Goal: Check status: Check status

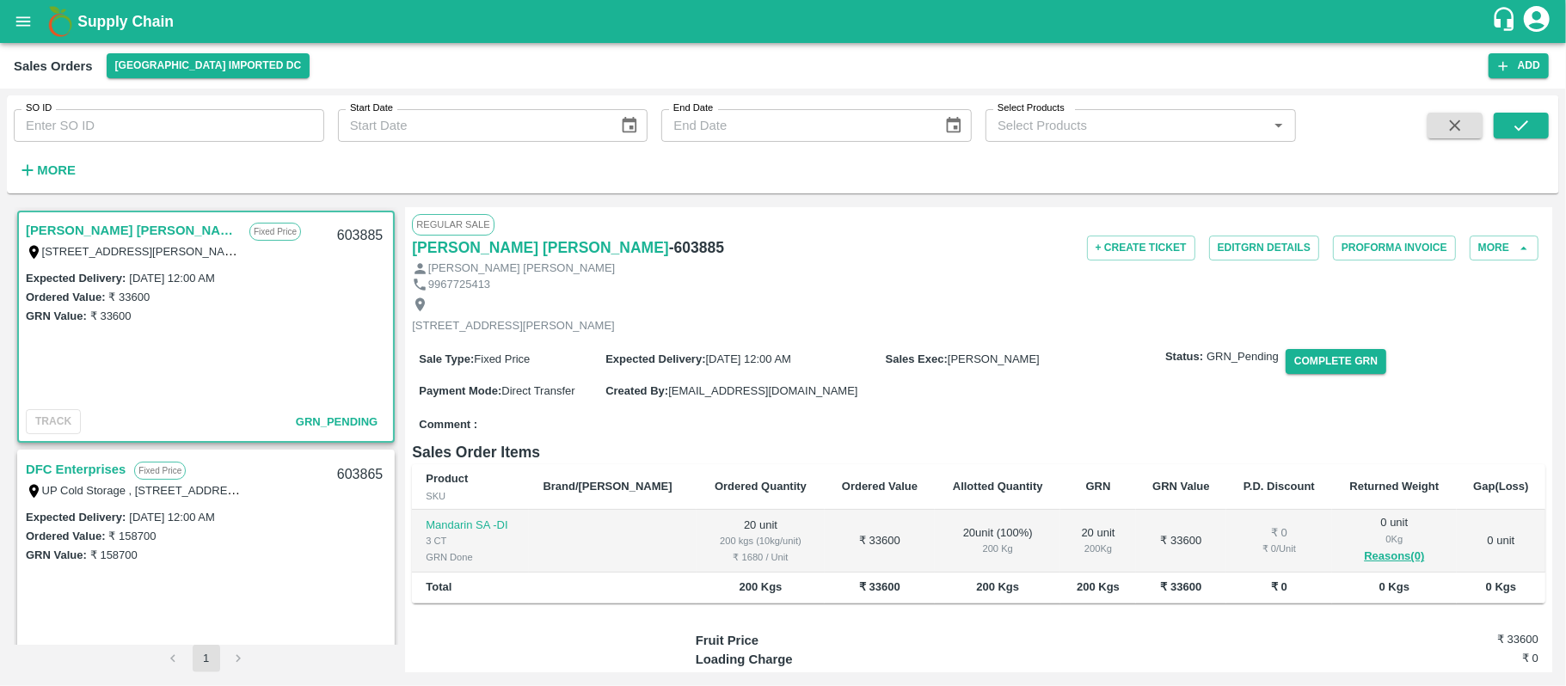
click at [148, 115] on input "SO ID" at bounding box center [169, 125] width 310 height 33
paste input "603899"
click at [1538, 119] on button "submit" at bounding box center [1521, 126] width 55 height 26
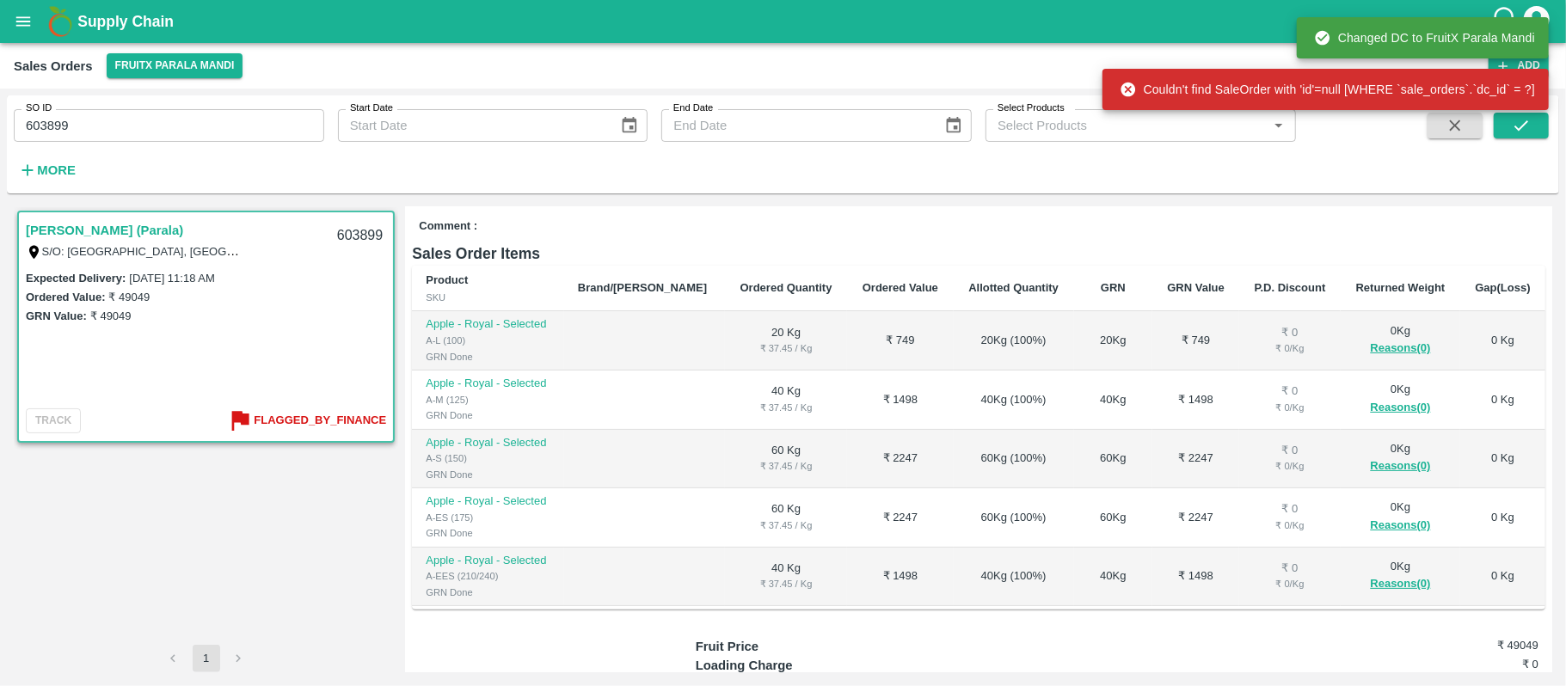
scroll to position [373, 0]
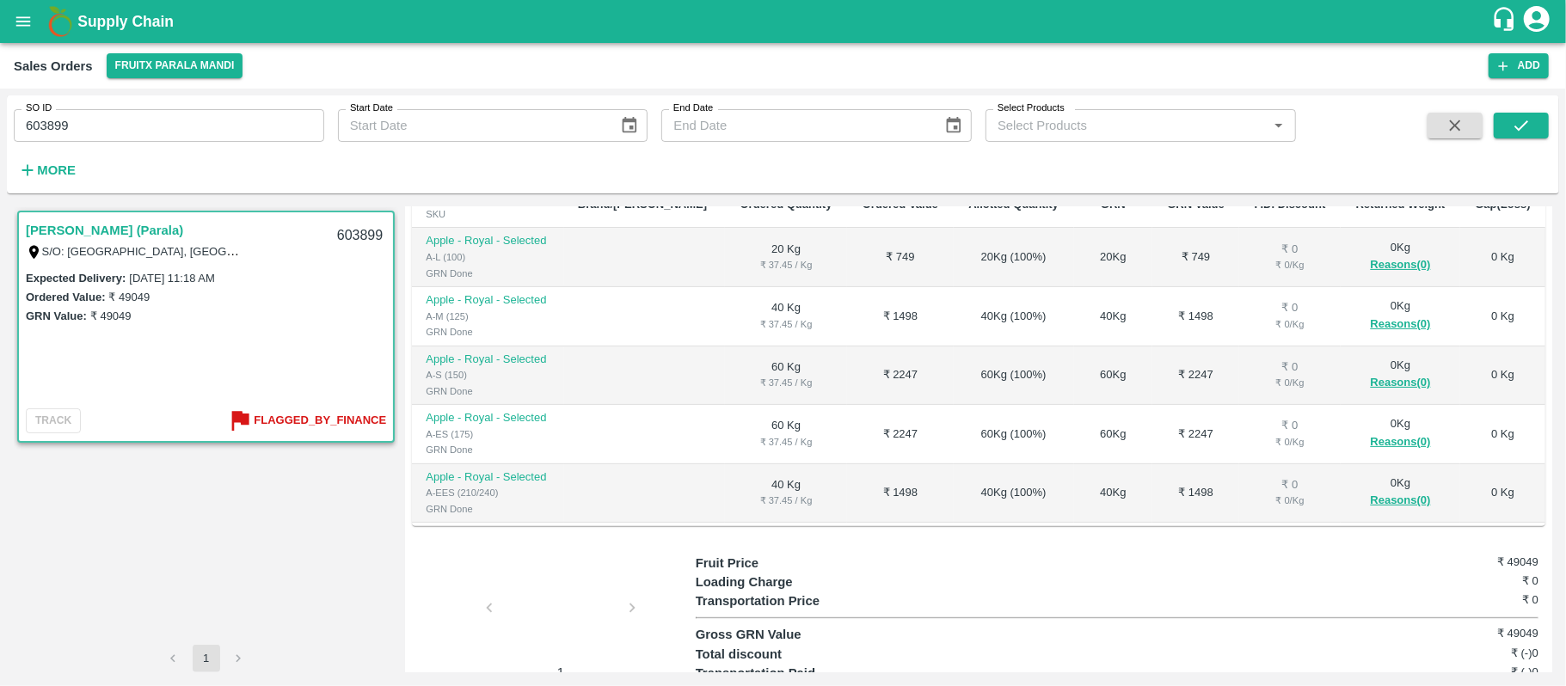
click at [530, 568] on div at bounding box center [560, 613] width 129 height 91
click at [349, 408] on button "Flagged_By_Finance" at bounding box center [306, 421] width 160 height 28
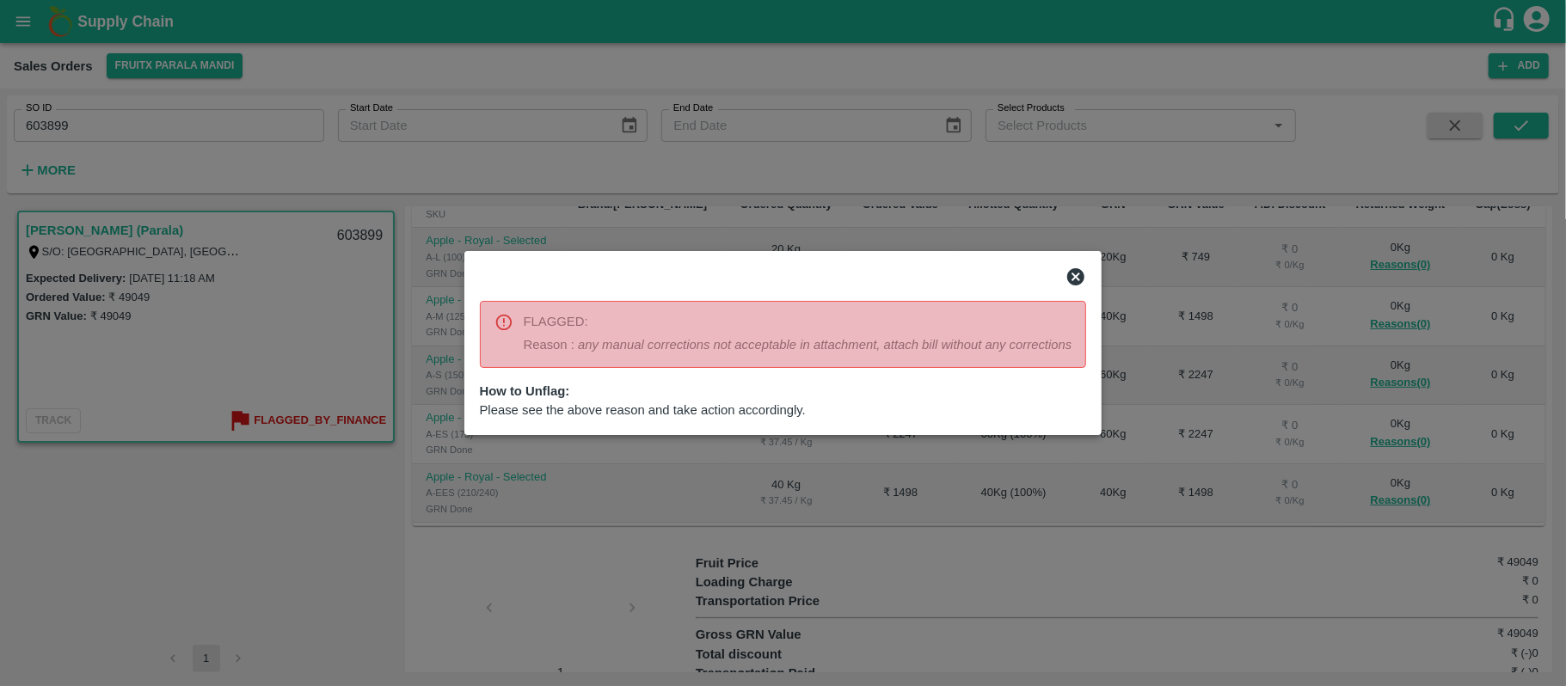
click at [521, 531] on div at bounding box center [783, 343] width 1566 height 686
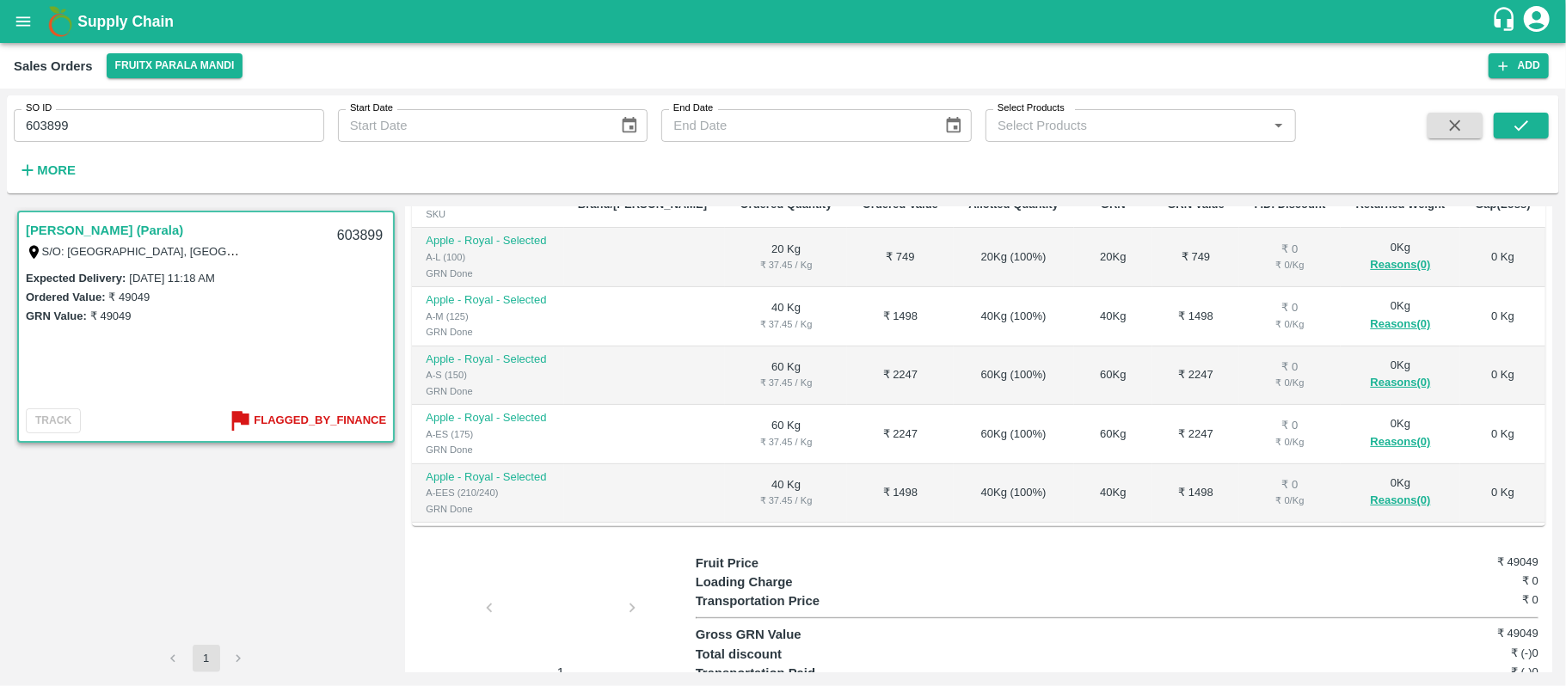
click at [544, 568] on div at bounding box center [560, 613] width 129 height 91
click at [136, 117] on input "603899" at bounding box center [169, 125] width 310 height 33
paste input "text"
type input "602476"
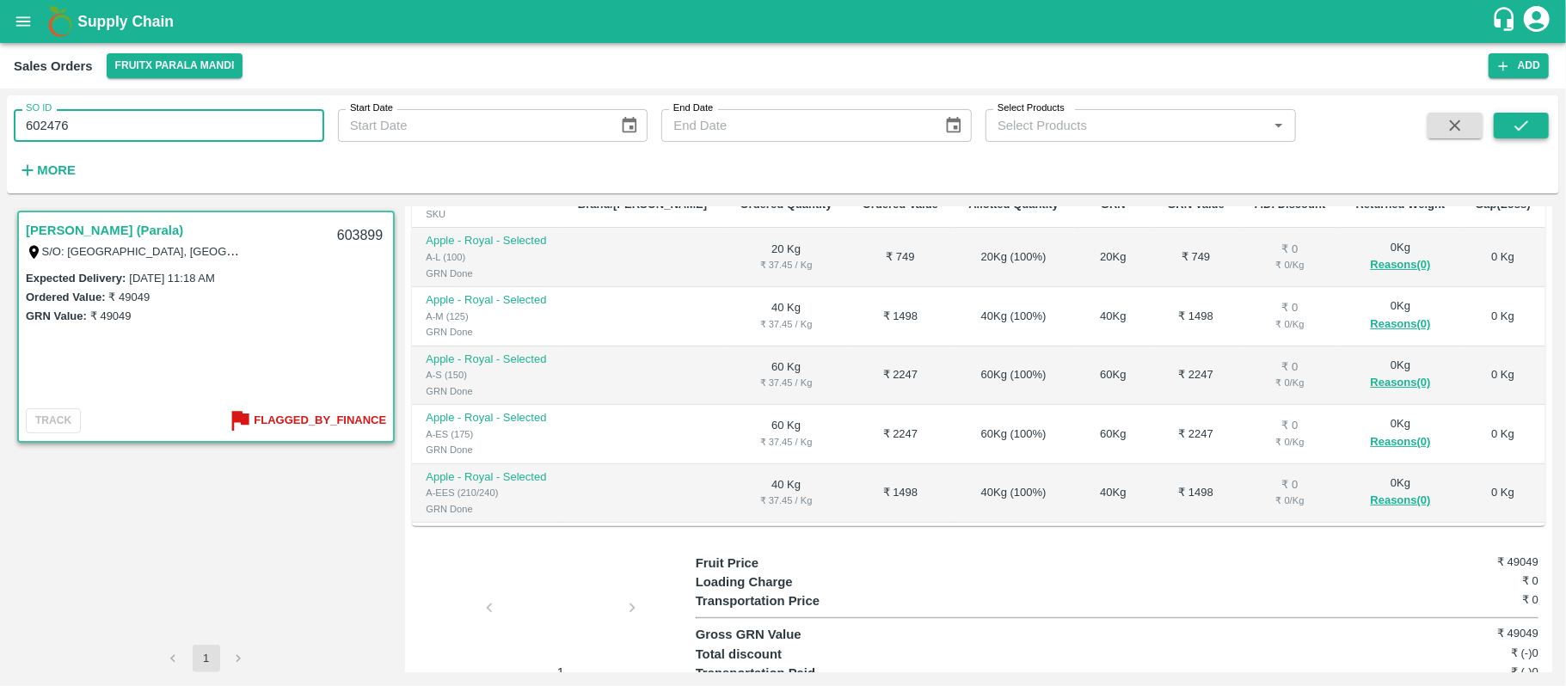
click at [1525, 116] on icon "submit" at bounding box center [1521, 125] width 19 height 19
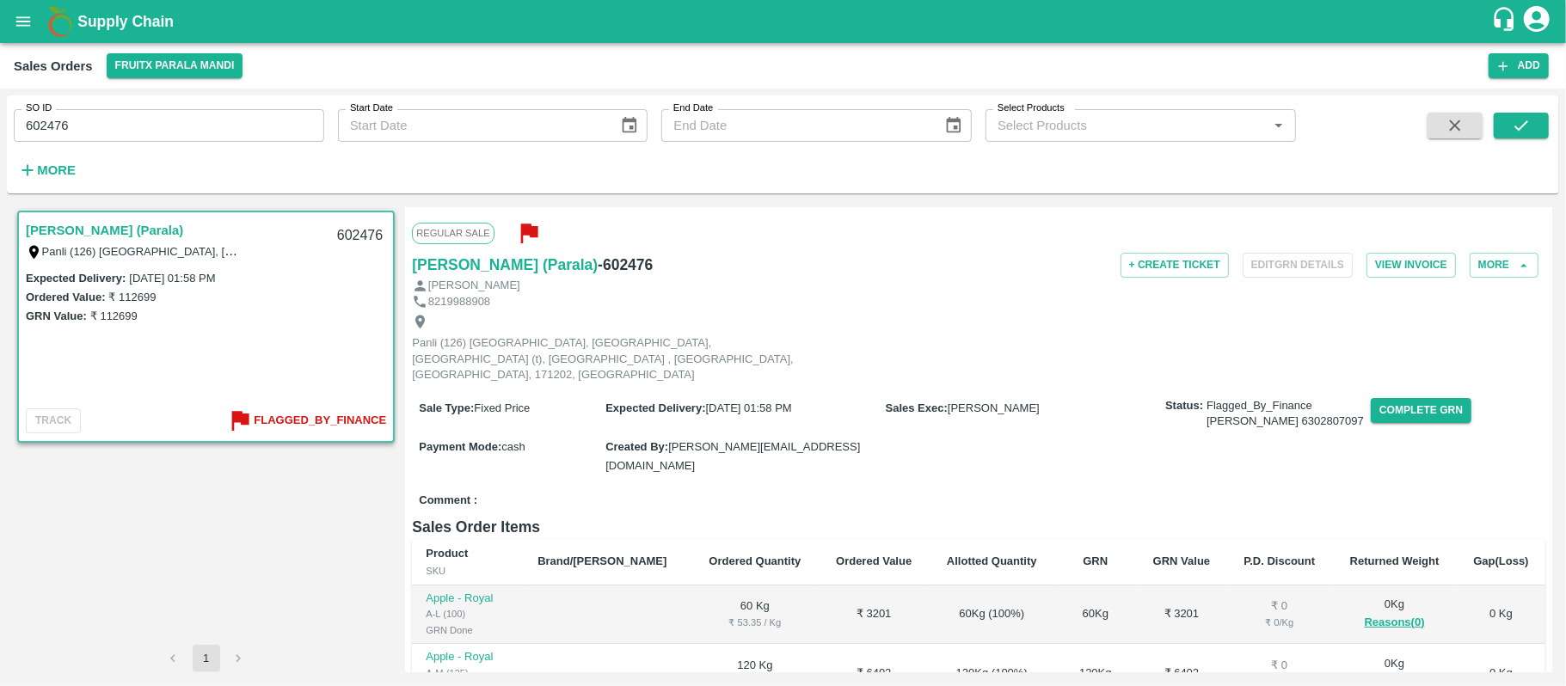
click at [354, 420] on b "Flagged_By_Finance" at bounding box center [320, 421] width 132 height 20
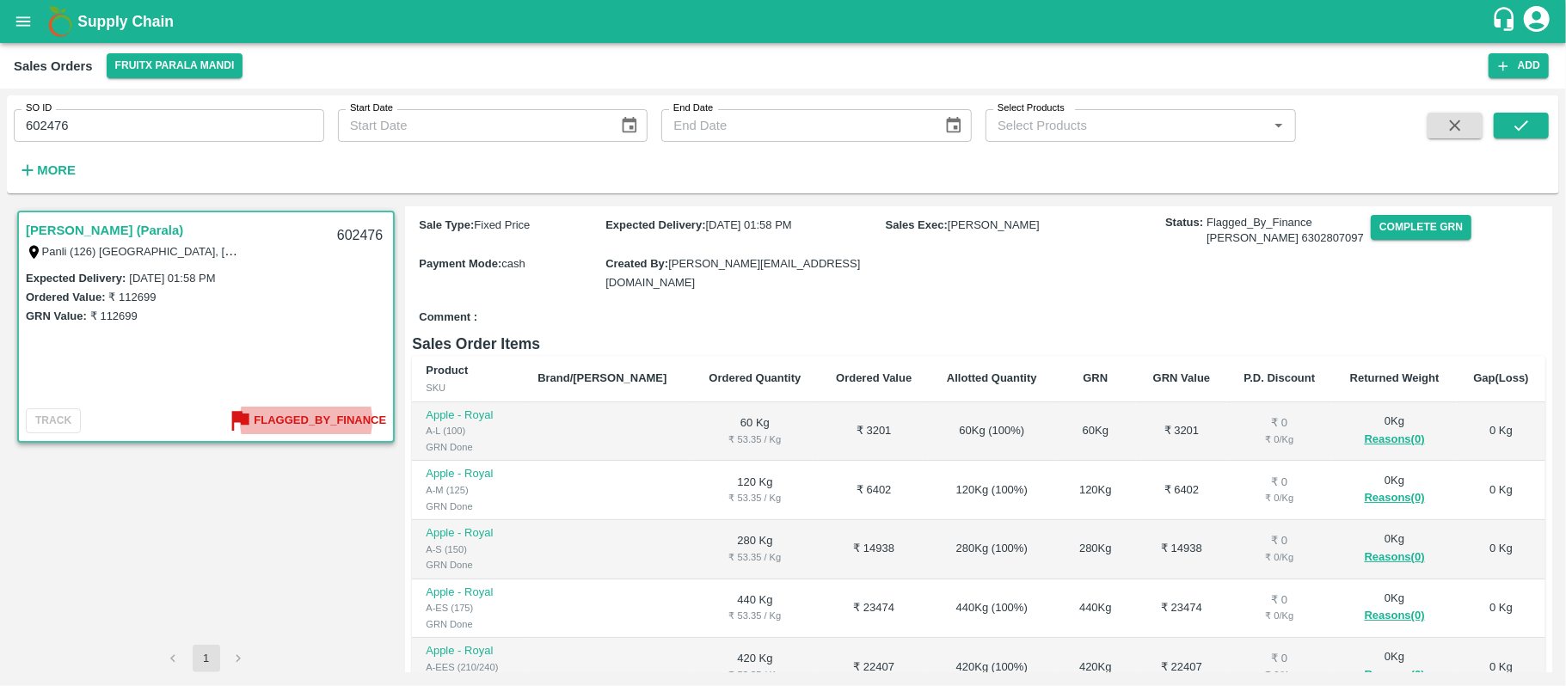
scroll to position [373, 0]
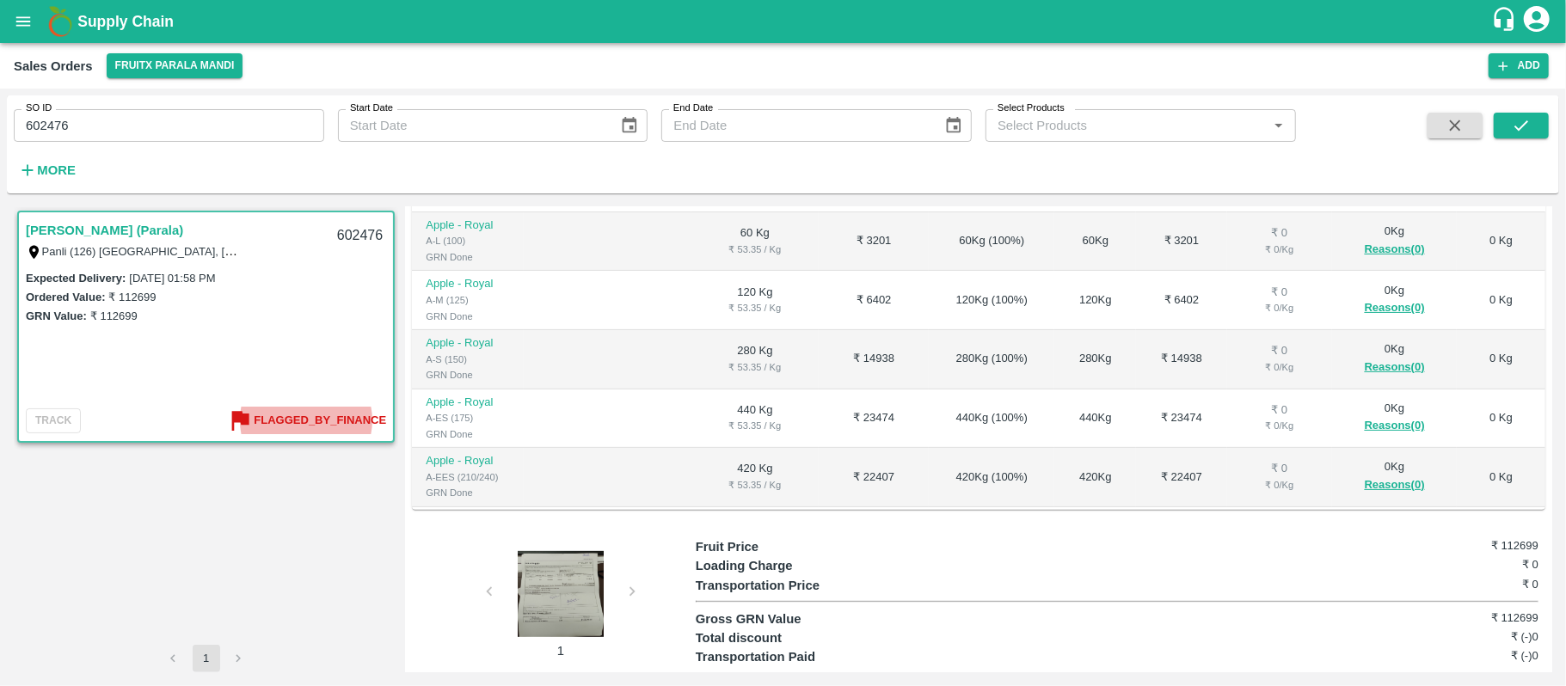
click at [566, 551] on div at bounding box center [560, 594] width 129 height 86
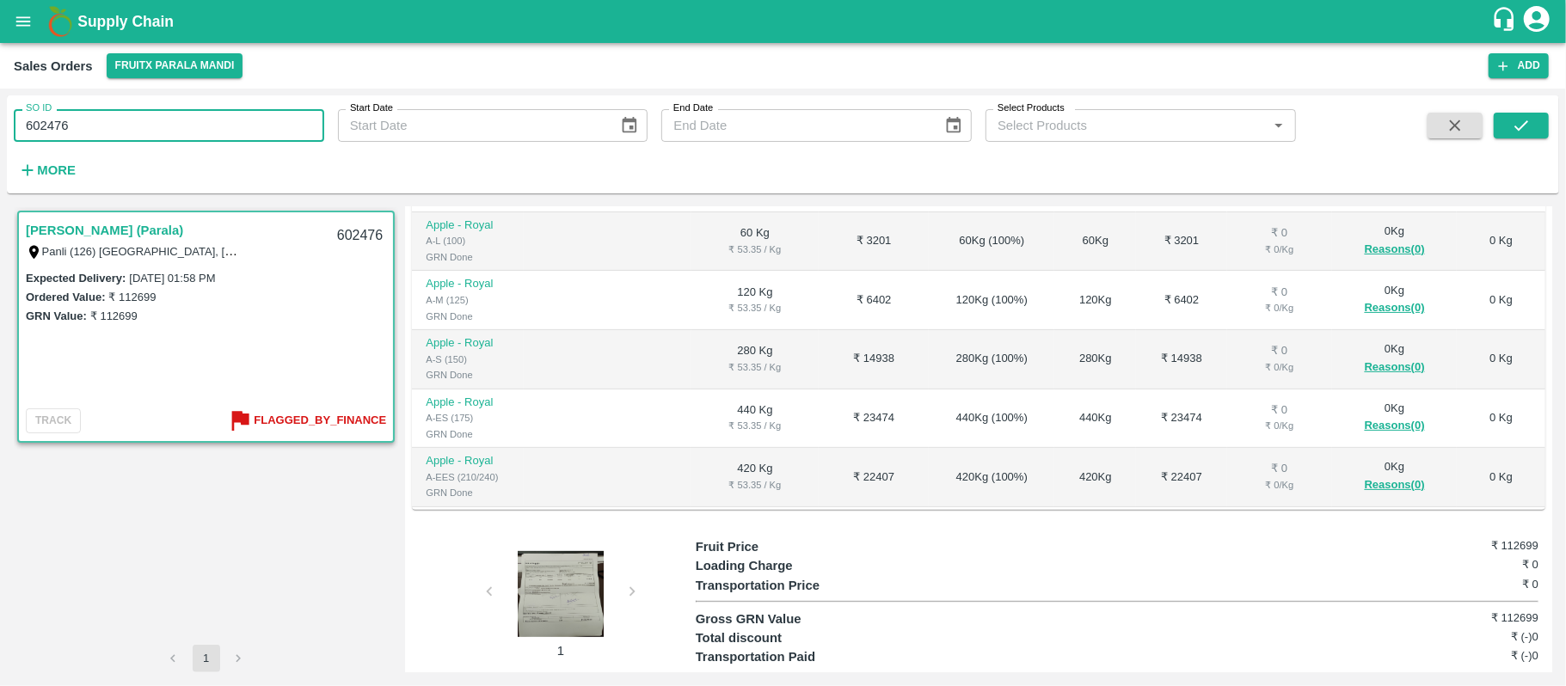
click at [88, 127] on input "602476" at bounding box center [169, 125] width 310 height 33
paste input "text"
click at [1522, 126] on icon "submit" at bounding box center [1521, 125] width 14 height 10
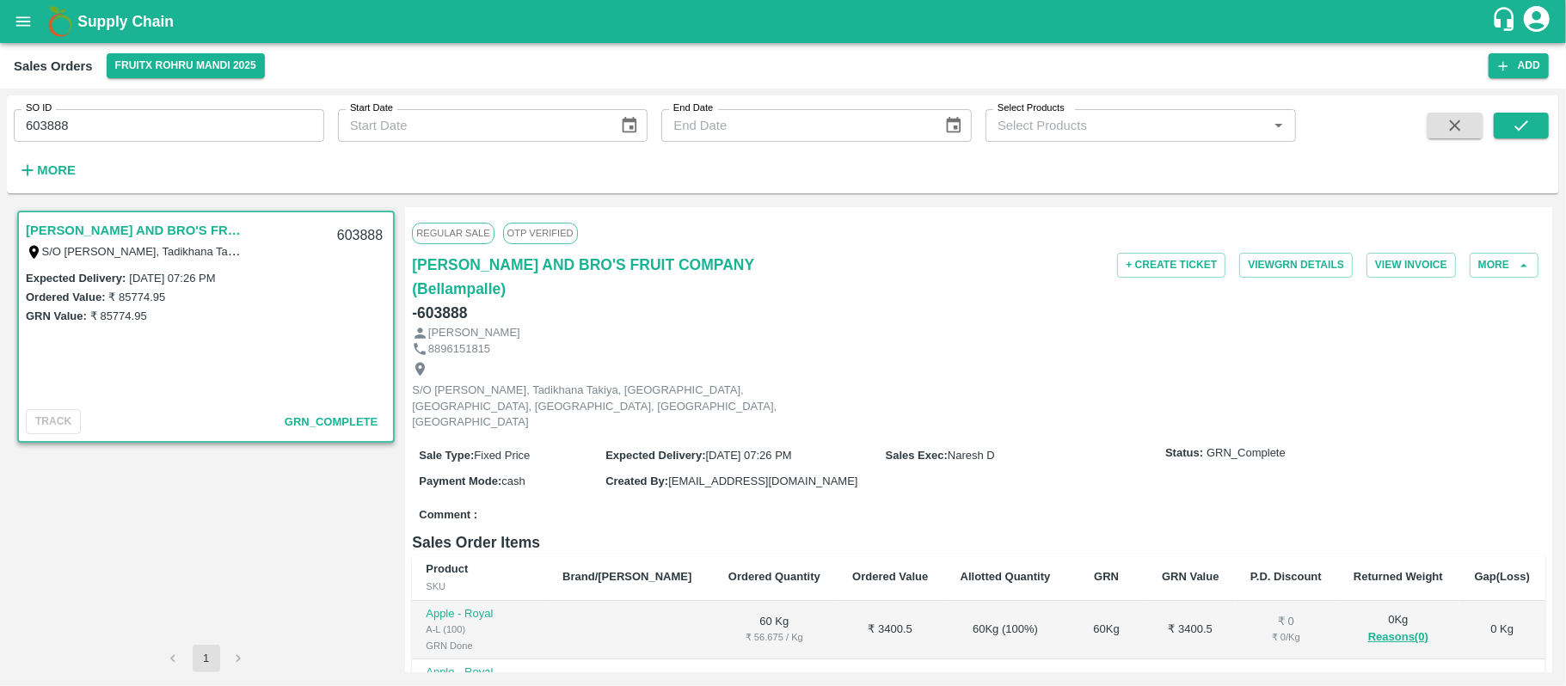
drag, startPoint x: 211, startPoint y: 107, endPoint x: 201, endPoint y: 114, distance: 12.2
click at [211, 107] on div "SO ID 603888 SO ID" at bounding box center [162, 118] width 324 height 46
click at [201, 114] on input "603888" at bounding box center [169, 125] width 310 height 33
paste input "text"
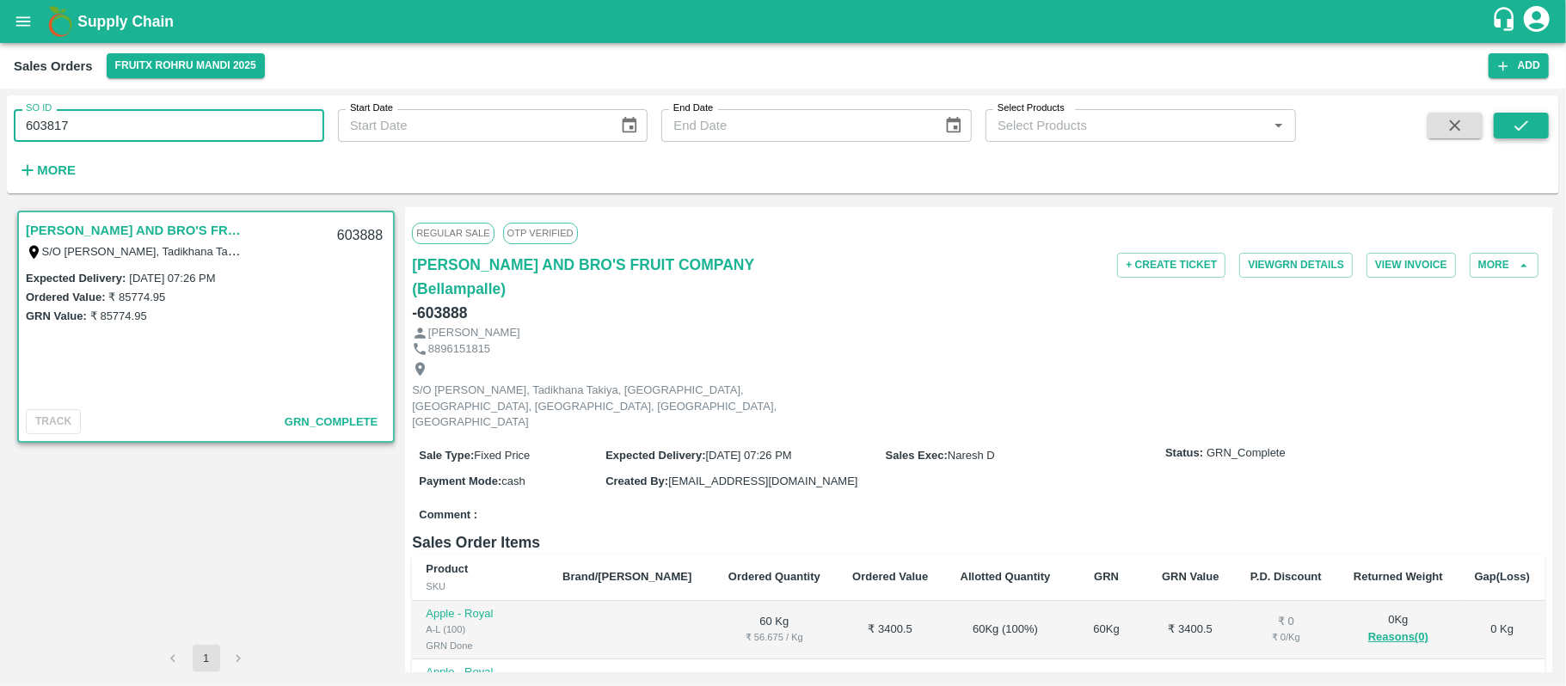
type input "603817"
click at [1512, 120] on icon "submit" at bounding box center [1521, 125] width 19 height 19
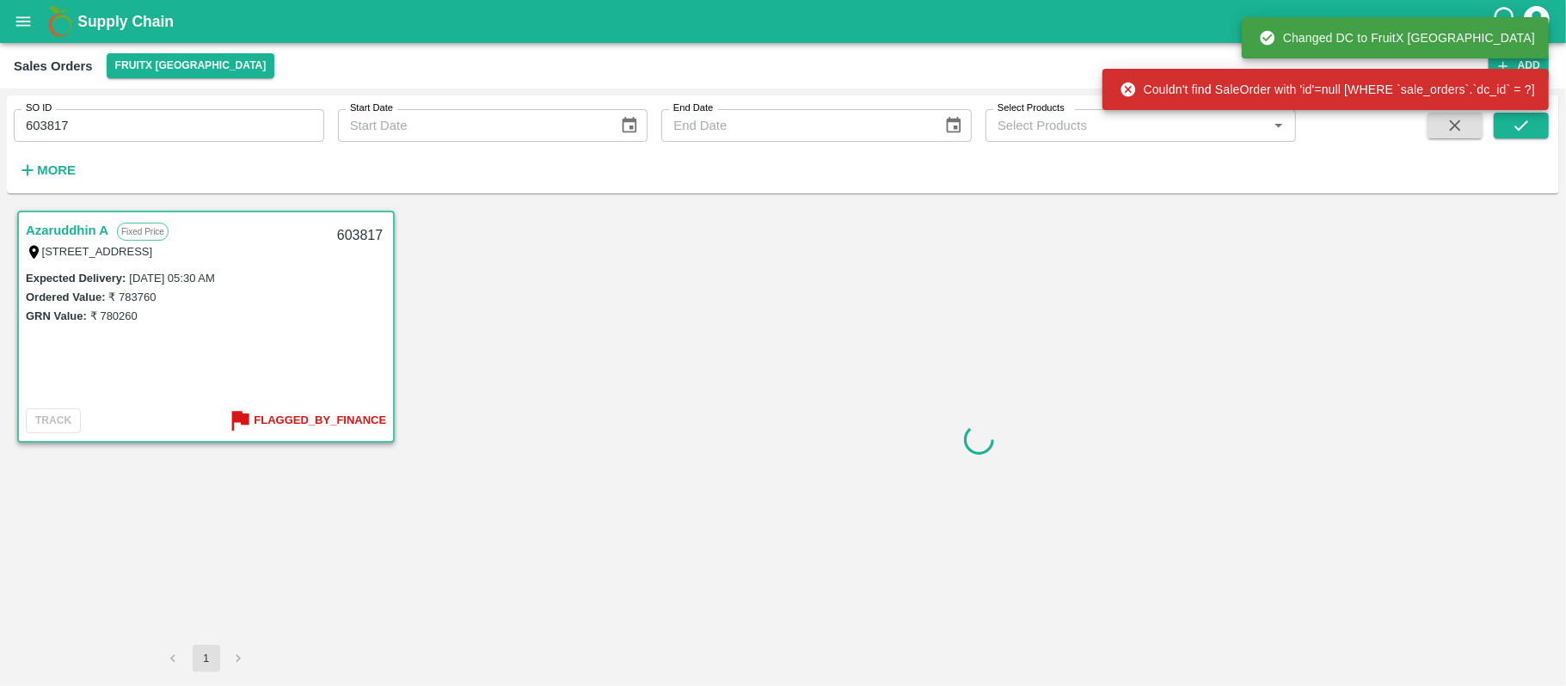
click at [297, 418] on b "Flagged_By_Finance" at bounding box center [320, 421] width 132 height 20
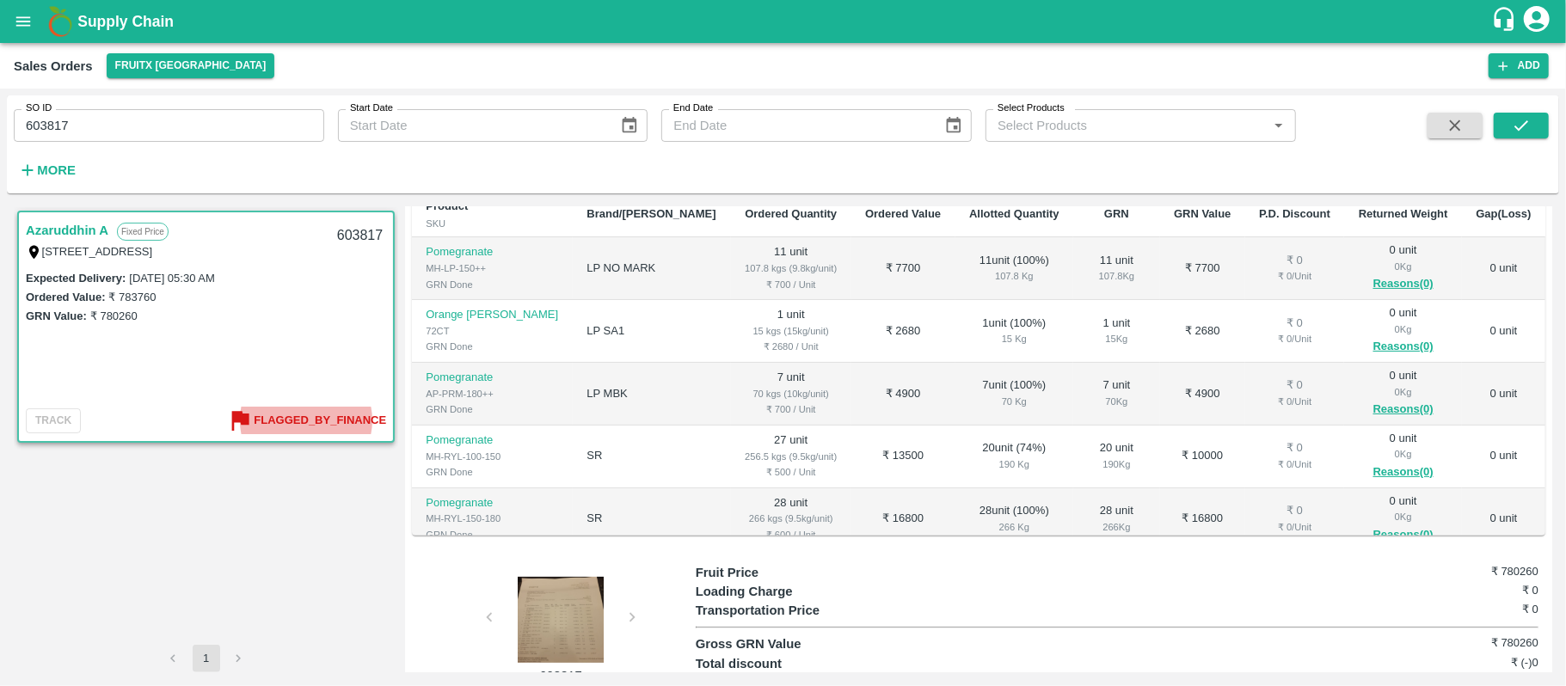
scroll to position [363, 0]
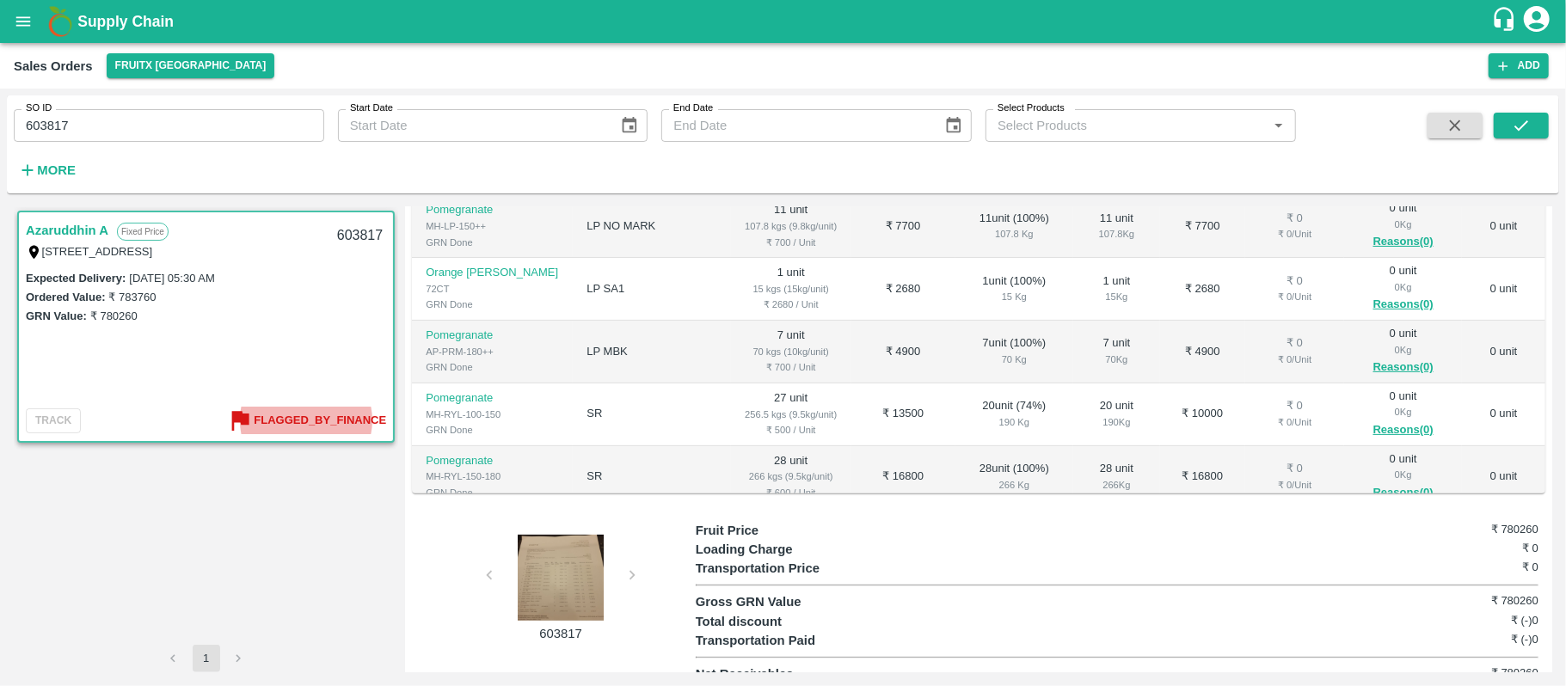
click at [559, 544] on div at bounding box center [560, 578] width 129 height 86
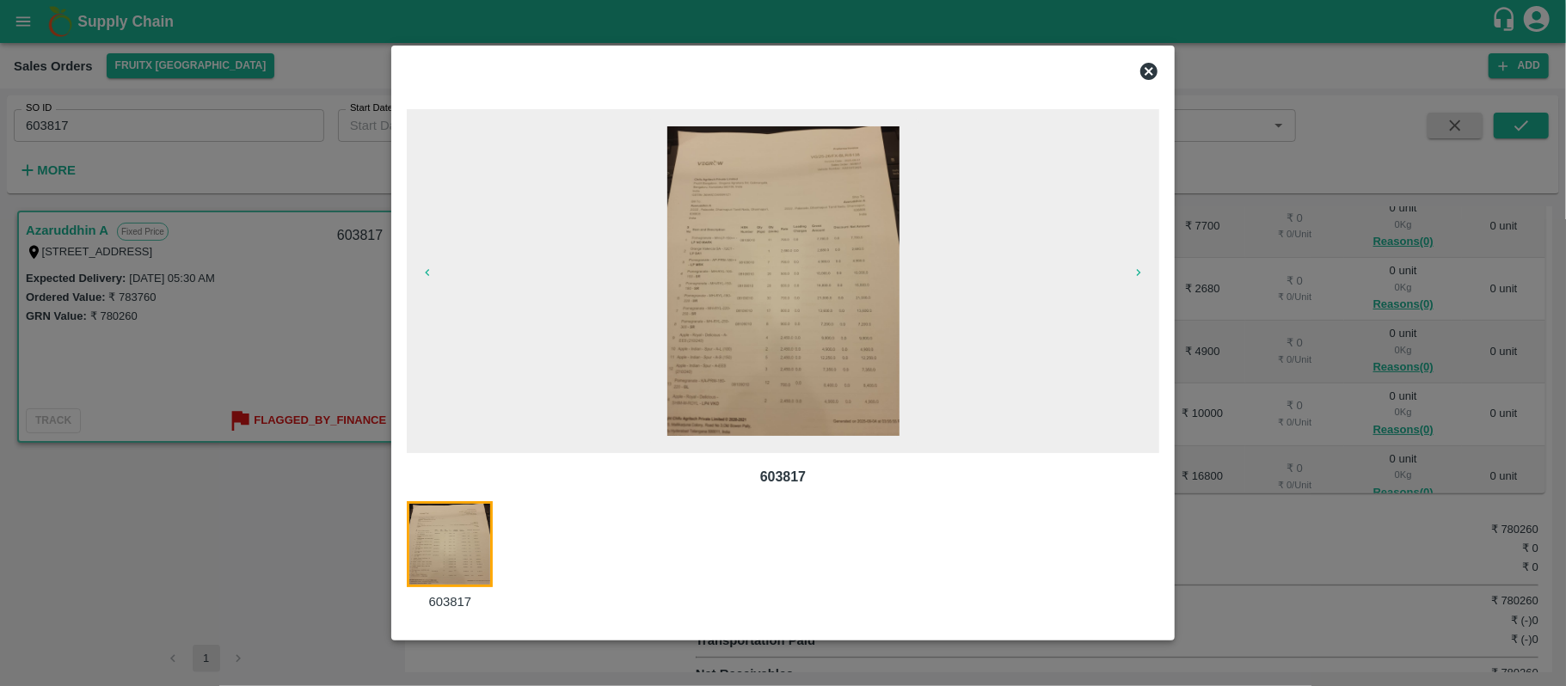
click at [757, 285] on img at bounding box center [783, 281] width 232 height 310
click at [826, 371] on img at bounding box center [783, 281] width 232 height 310
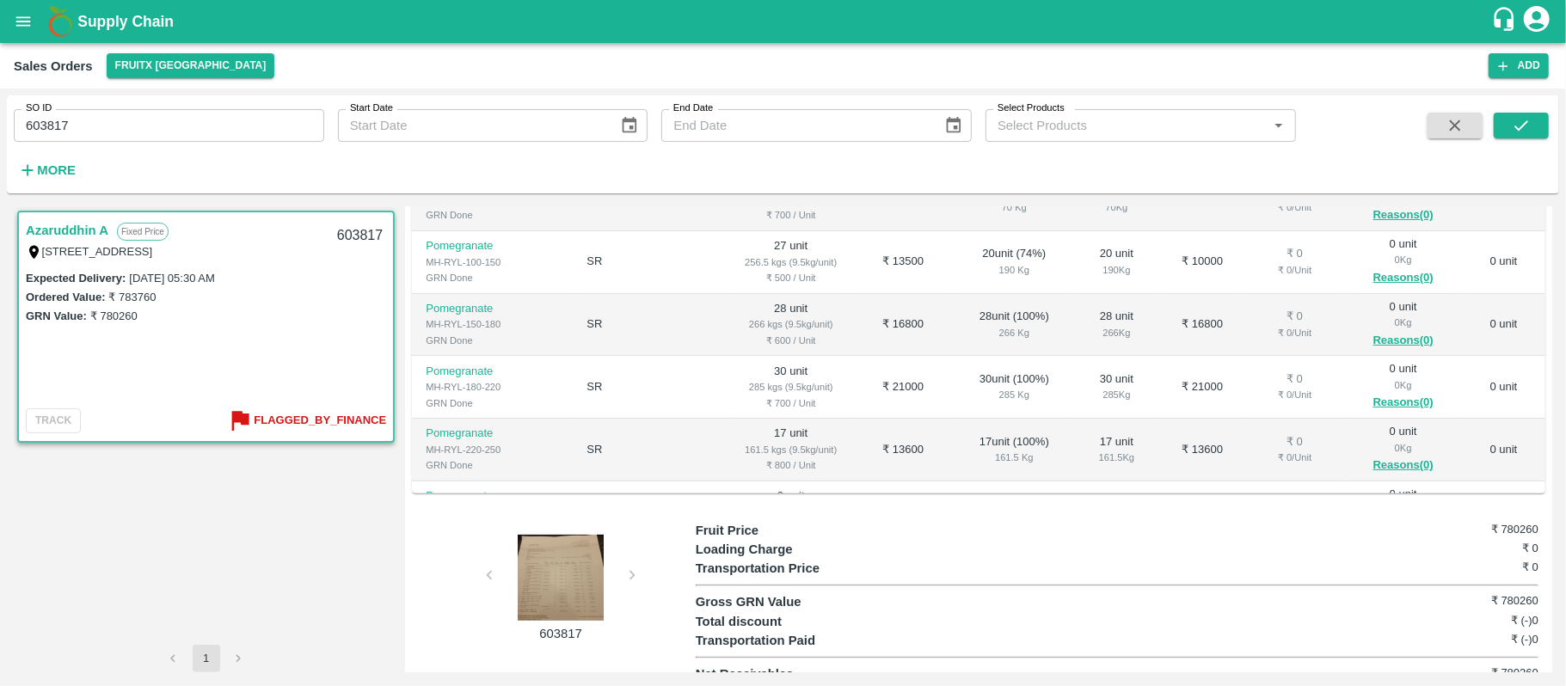
scroll to position [0, 0]
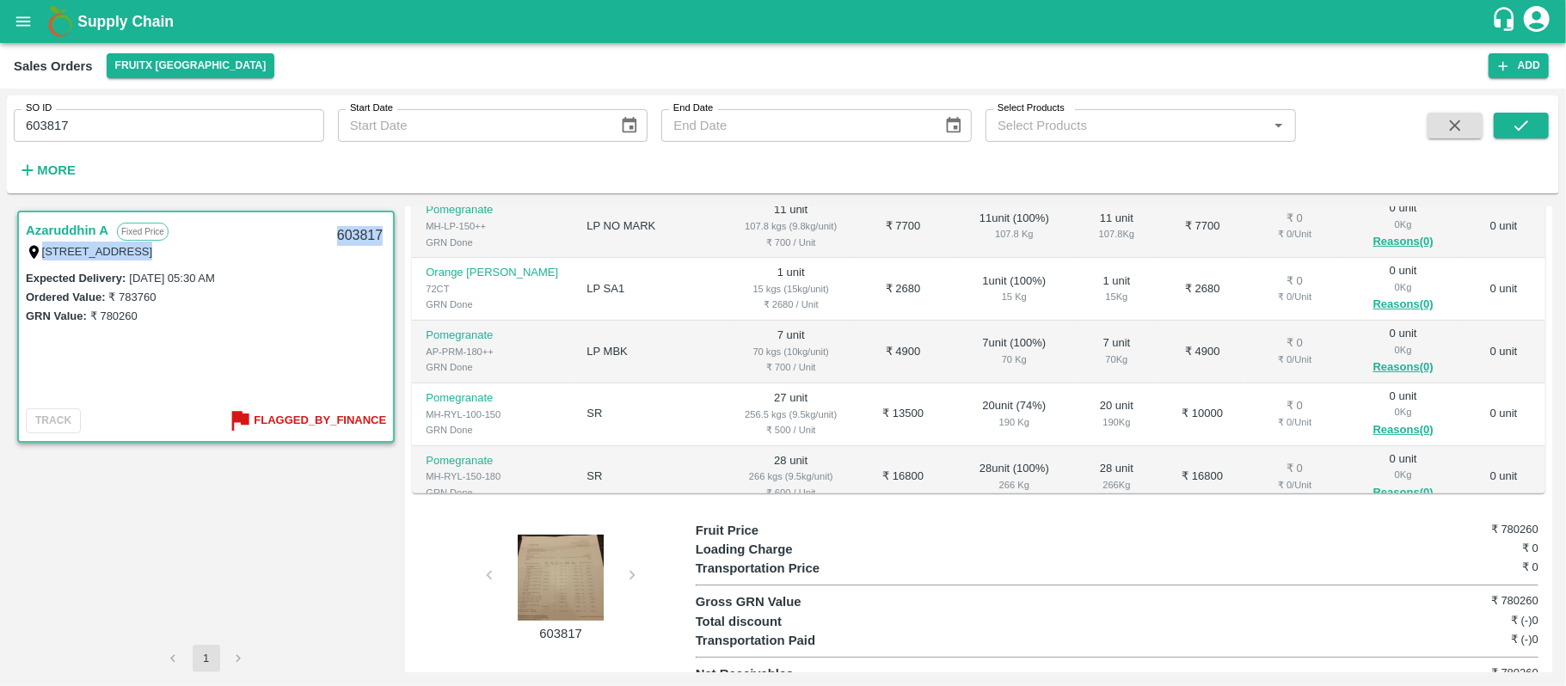
drag, startPoint x: 325, startPoint y: 231, endPoint x: 382, endPoint y: 238, distance: 57.2
click at [382, 238] on div "Azaruddhin A Fixed Price [STREET_ADDRESS] 603817" at bounding box center [206, 239] width 374 height 55
copy div "[STREET_ADDRESS] 603817"
click at [348, 232] on div "603817" at bounding box center [360, 236] width 66 height 40
drag, startPoint x: 338, startPoint y: 231, endPoint x: 390, endPoint y: 231, distance: 52.5
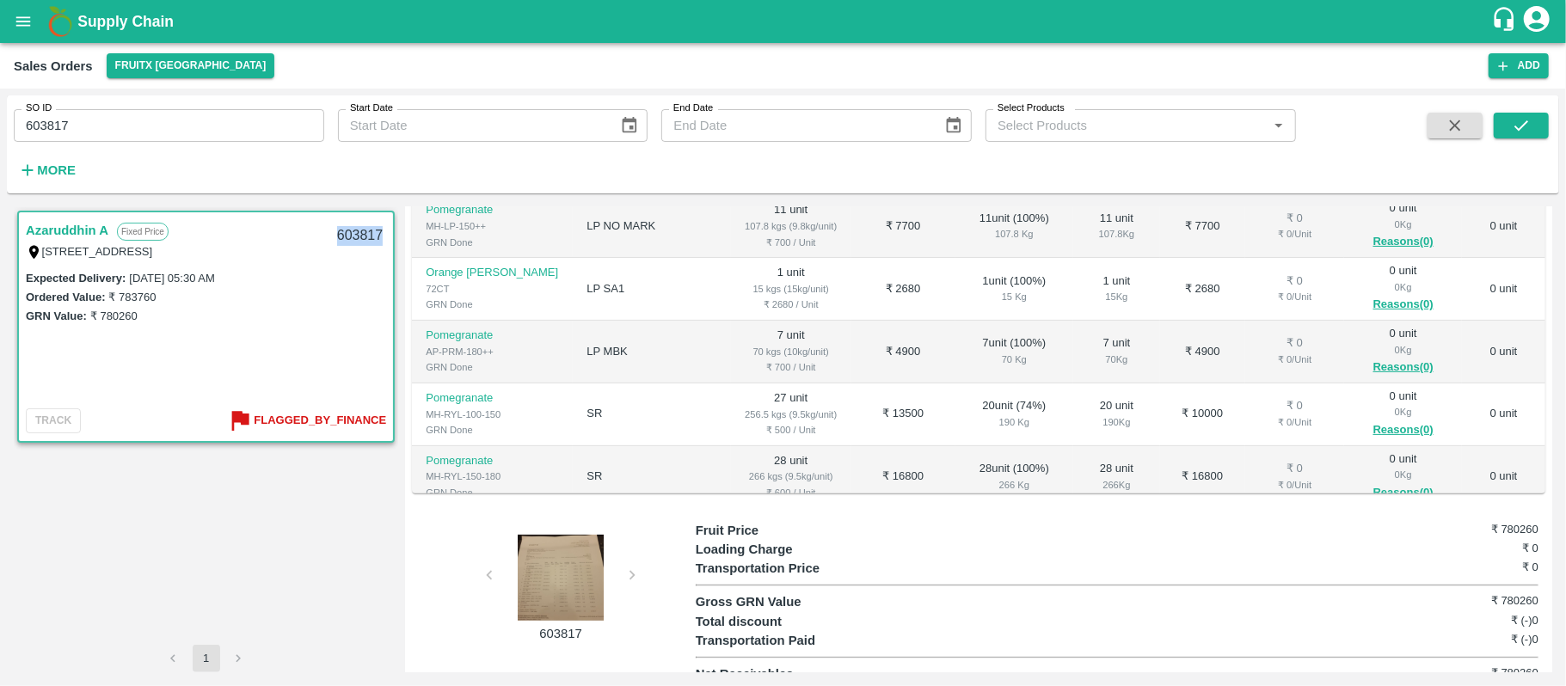
click at [390, 231] on div "603817" at bounding box center [360, 236] width 66 height 40
copy div "603817"
click at [21, 28] on icon "open drawer" at bounding box center [23, 21] width 19 height 19
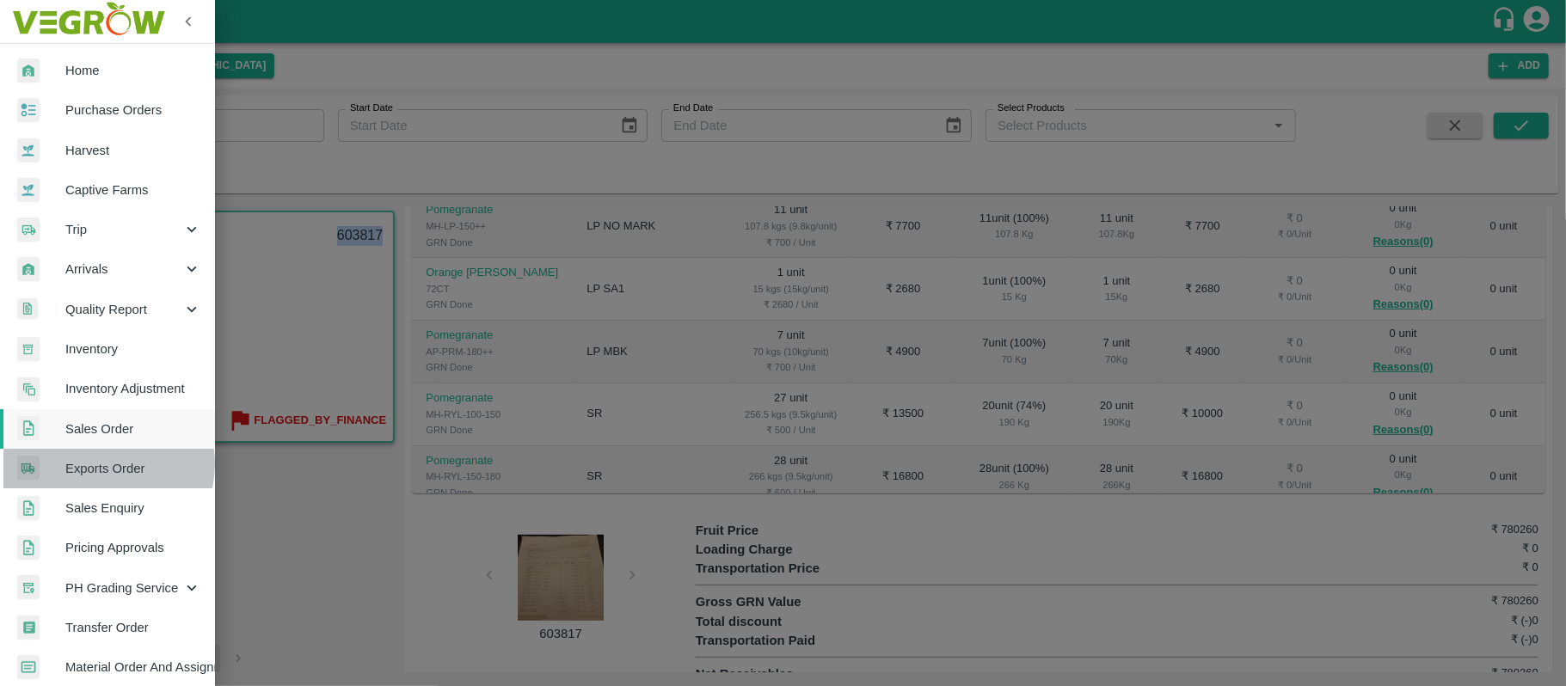
click at [100, 464] on span "Exports Order" at bounding box center [133, 468] width 136 height 19
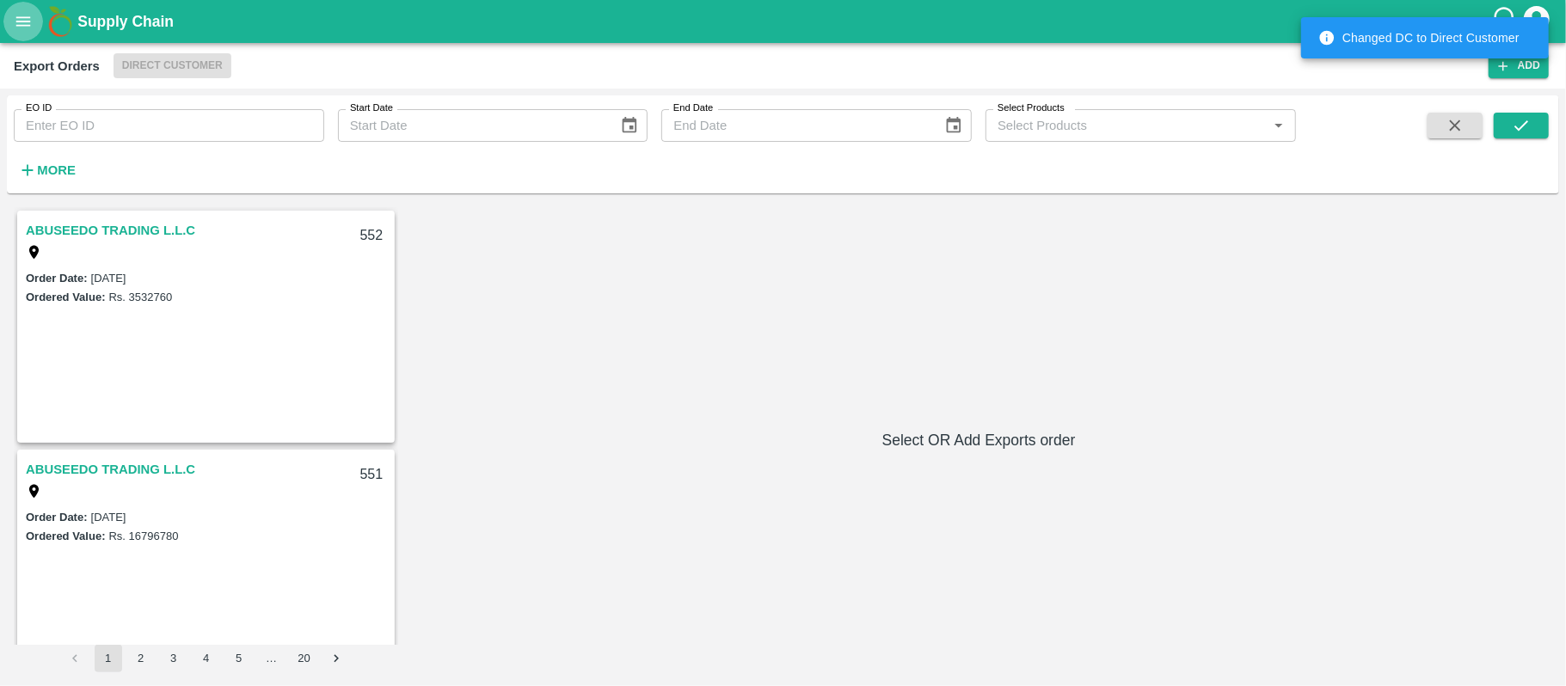
click at [17, 24] on icon "open drawer" at bounding box center [23, 21] width 19 height 19
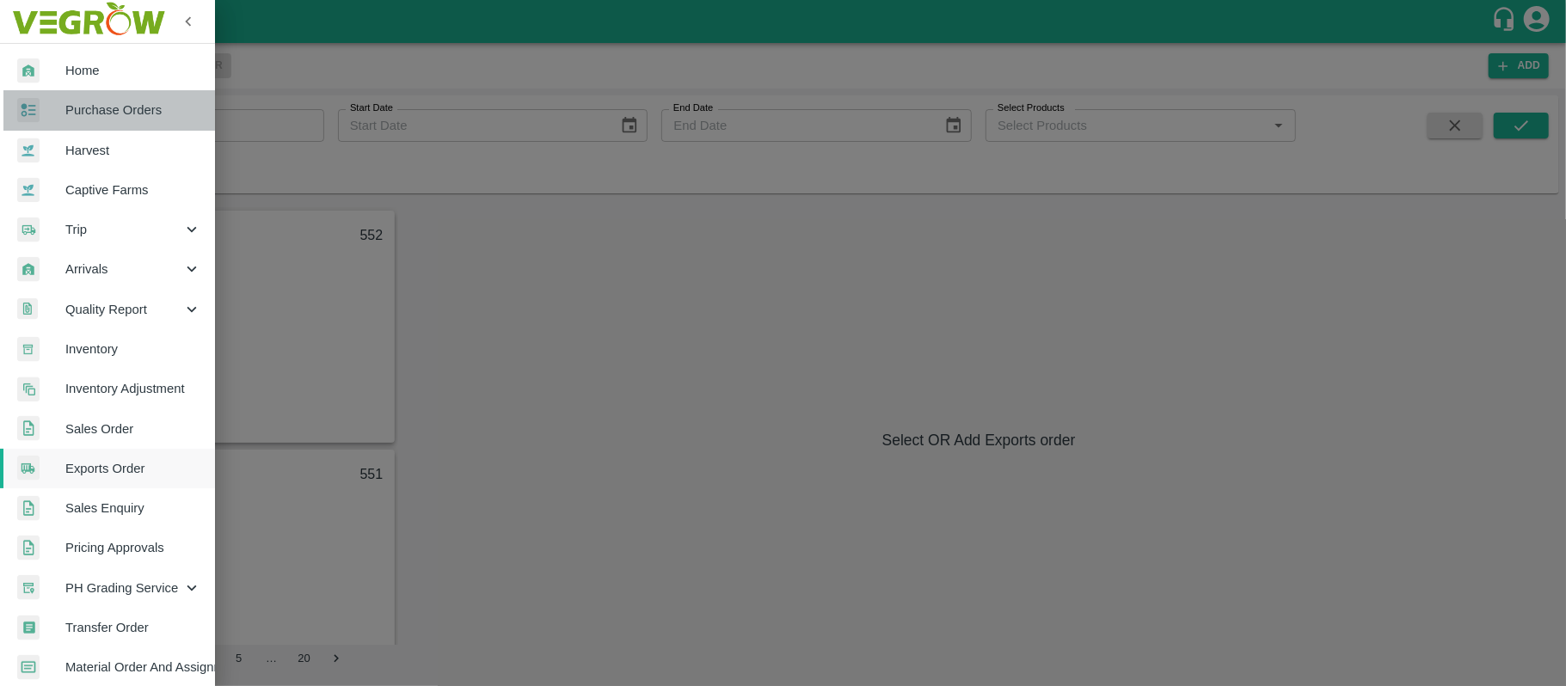
click at [115, 107] on span "Purchase Orders" at bounding box center [133, 110] width 136 height 19
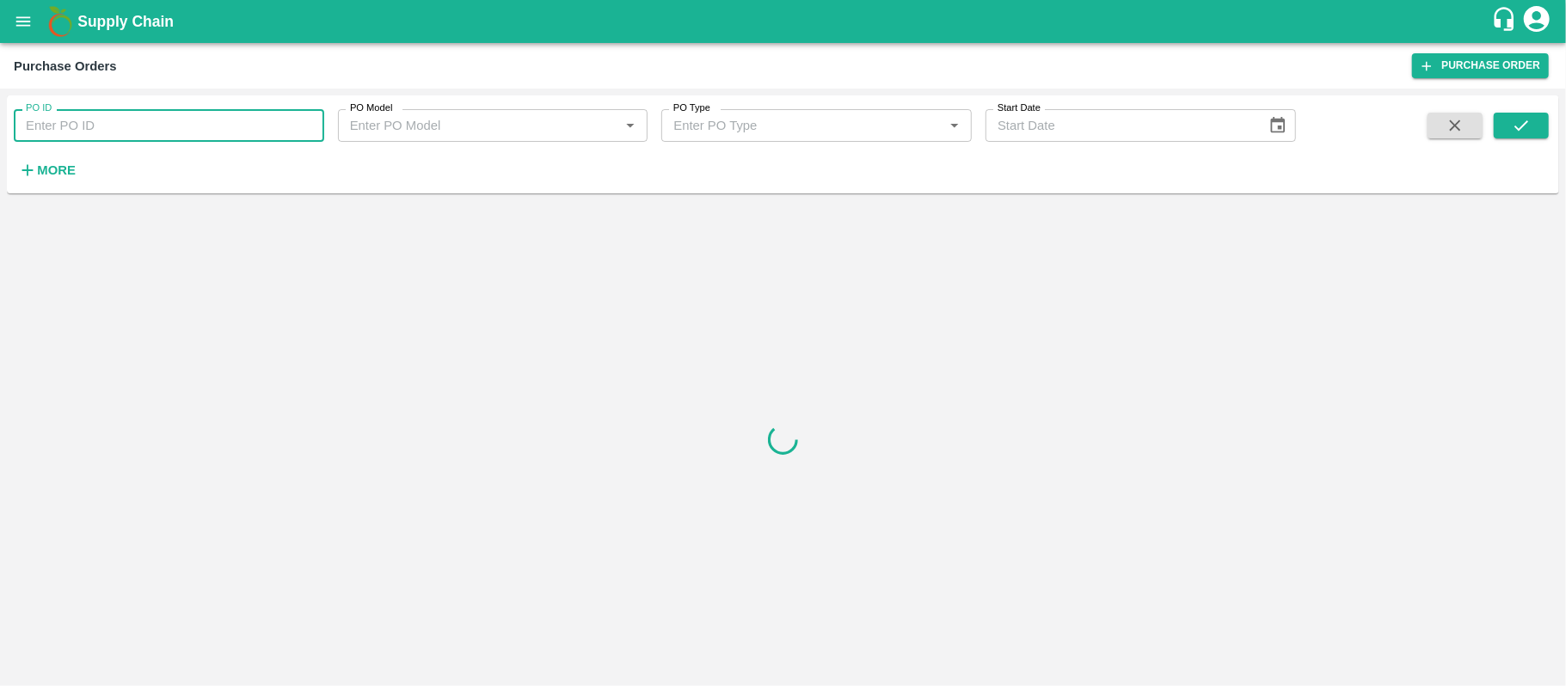
click at [101, 121] on input "PO ID" at bounding box center [169, 125] width 310 height 33
